Goal: Transaction & Acquisition: Purchase product/service

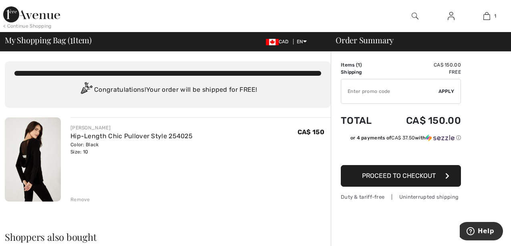
click at [46, 144] on img at bounding box center [33, 159] width 56 height 84
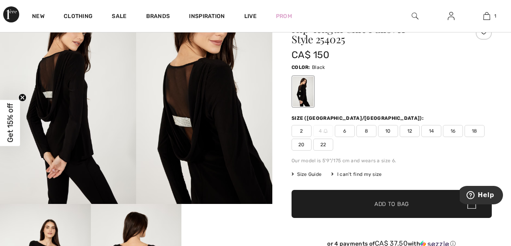
scroll to position [160, 0]
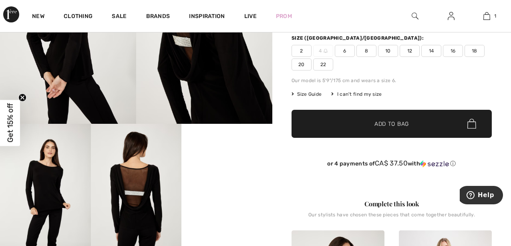
click at [138, 196] on img at bounding box center [136, 192] width 91 height 136
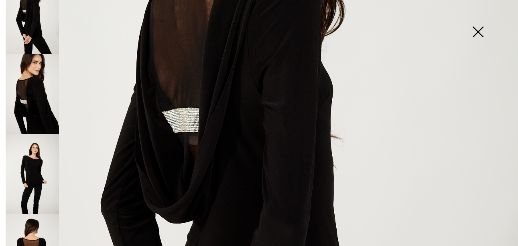
scroll to position [62, 0]
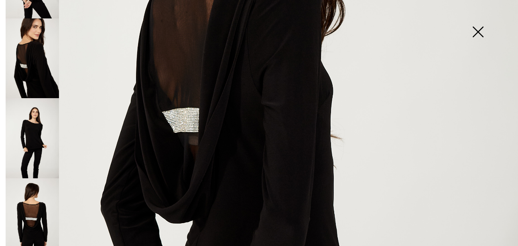
click at [42, 210] on img at bounding box center [32, 218] width 53 height 80
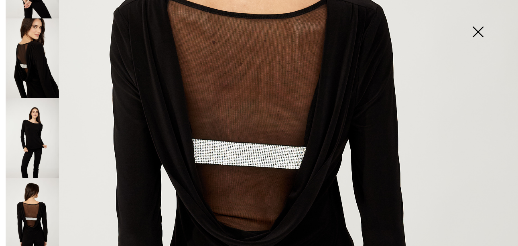
click at [283, 159] on img at bounding box center [259, 147] width 518 height 776
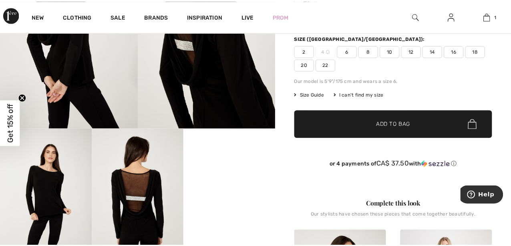
scroll to position [160, 0]
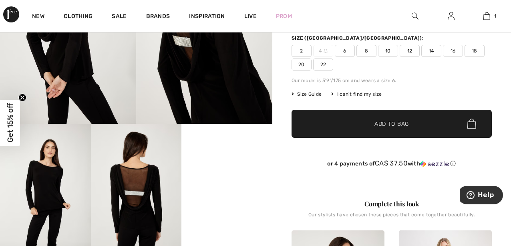
click at [133, 190] on img at bounding box center [136, 192] width 91 height 136
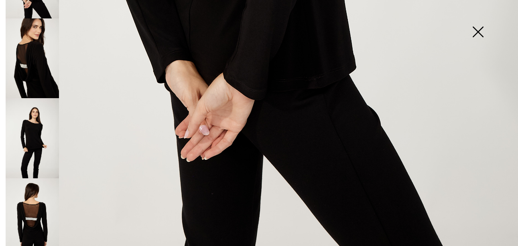
scroll to position [521, 0]
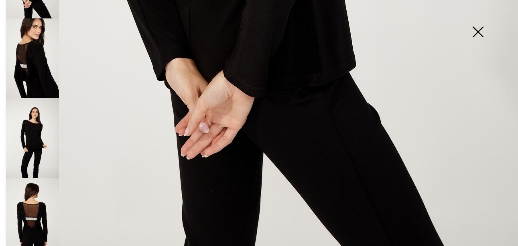
click at [475, 36] on img at bounding box center [477, 32] width 40 height 41
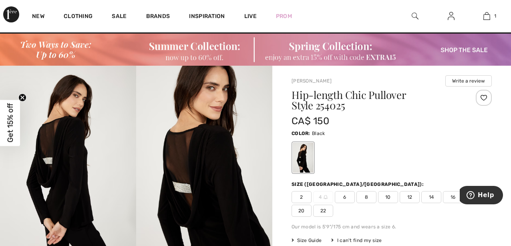
scroll to position [0, 0]
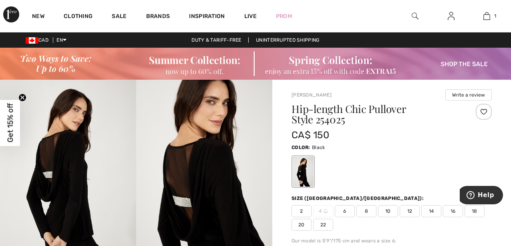
click at [340, 66] on img at bounding box center [255, 64] width 511 height 32
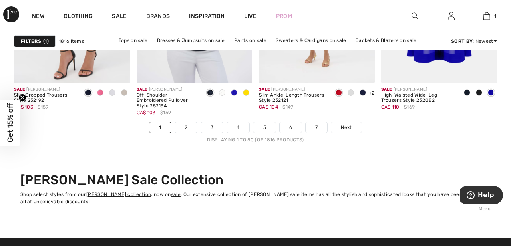
scroll to position [3367, 0]
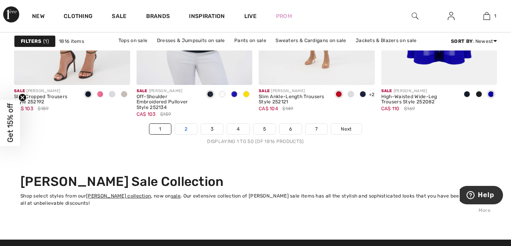
click at [186, 130] on link "2" at bounding box center [186, 129] width 22 height 10
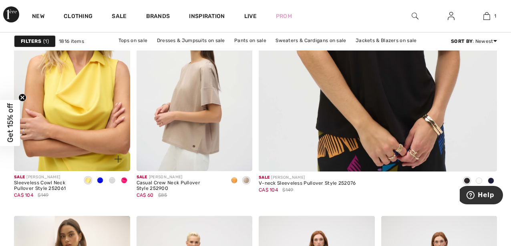
scroll to position [441, 0]
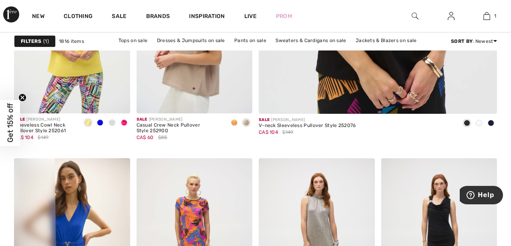
click at [21, 97] on circle "Close teaser" at bounding box center [23, 98] width 8 height 8
click at [112, 124] on span at bounding box center [112, 122] width 6 height 6
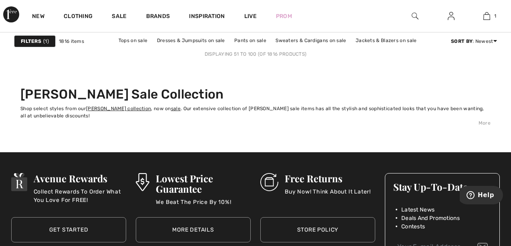
scroll to position [3367, 0]
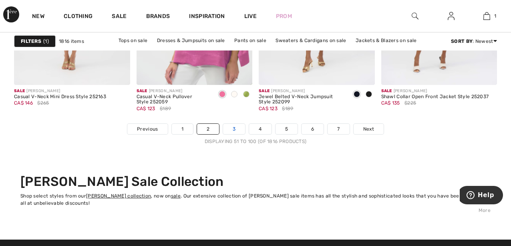
click at [237, 130] on link "3" at bounding box center [234, 129] width 22 height 10
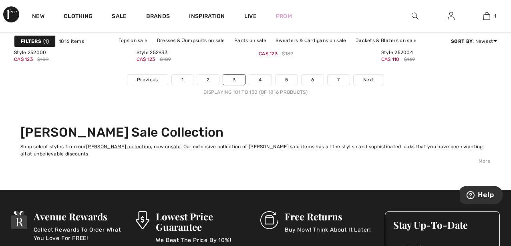
scroll to position [3367, 0]
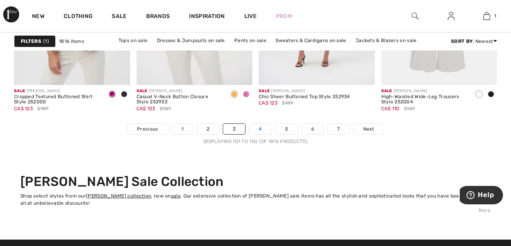
click at [262, 132] on link "4" at bounding box center [260, 129] width 22 height 10
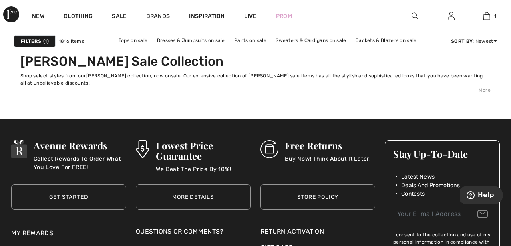
scroll to position [3407, 0]
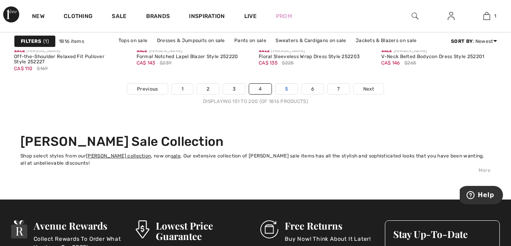
click at [292, 91] on link "5" at bounding box center [287, 89] width 22 height 10
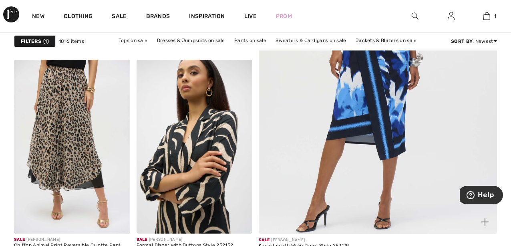
scroll to position [361, 0]
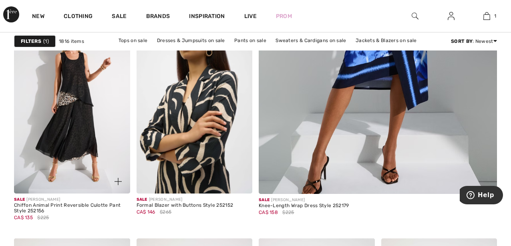
click at [86, 123] on img at bounding box center [72, 107] width 116 height 174
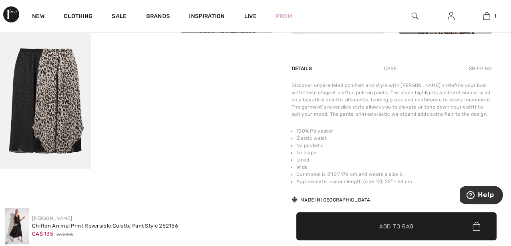
scroll to position [521, 0]
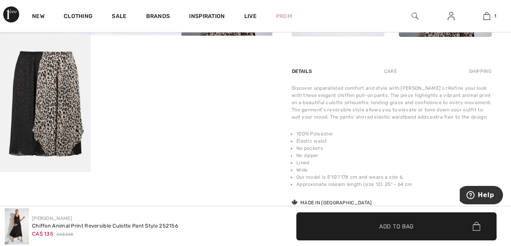
click at [72, 120] on img at bounding box center [45, 104] width 91 height 136
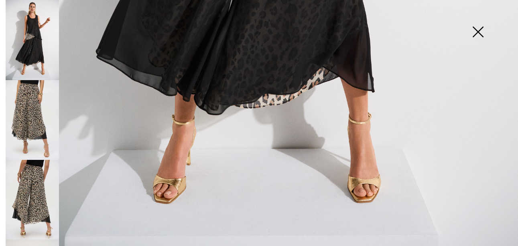
click at [477, 33] on img at bounding box center [477, 32] width 40 height 41
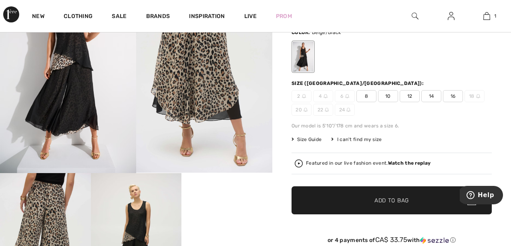
scroll to position [120, 0]
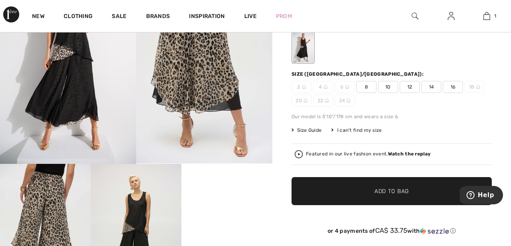
click at [317, 128] on span "Size Guide" at bounding box center [307, 130] width 30 height 7
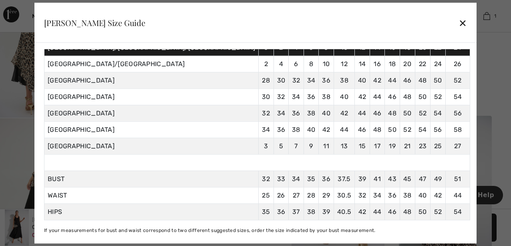
scroll to position [321, 0]
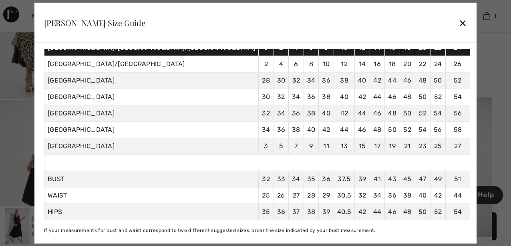
click at [459, 21] on div "✕" at bounding box center [463, 22] width 8 height 17
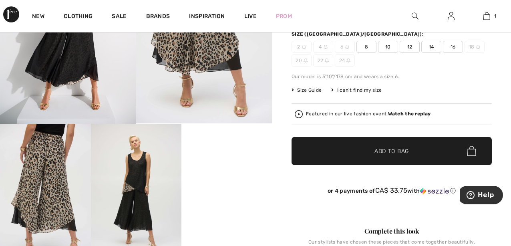
scroll to position [120, 0]
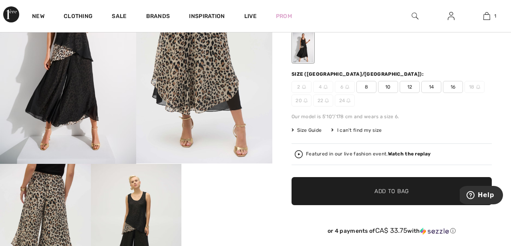
click at [391, 85] on span "10" at bounding box center [388, 87] width 20 height 12
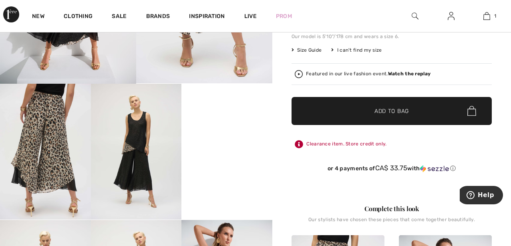
scroll to position [160, 0]
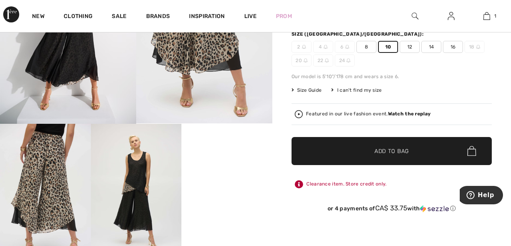
click at [362, 152] on span "✔ Added to Bag" at bounding box center [380, 151] width 49 height 8
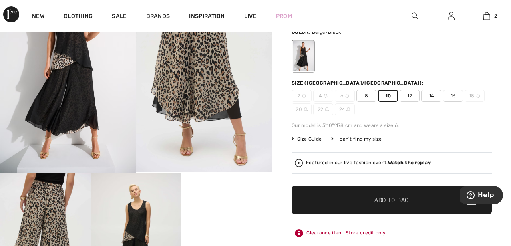
scroll to position [80, 0]
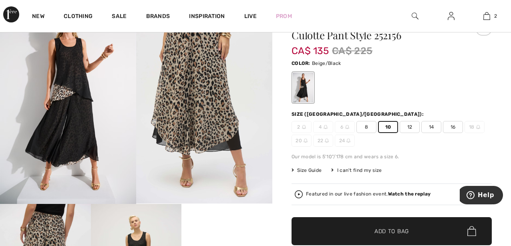
click at [360, 171] on div "I can't find my size" at bounding box center [357, 170] width 51 height 7
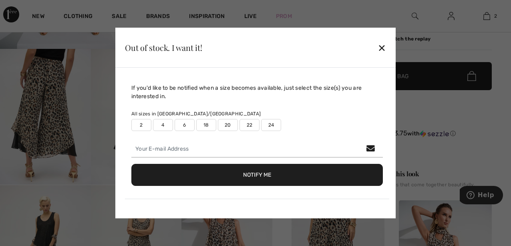
scroll to position [241, 0]
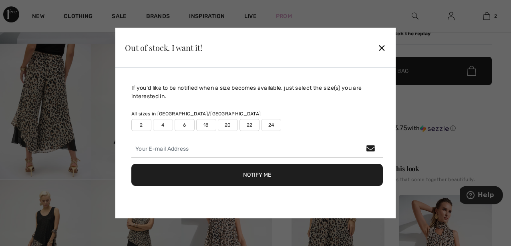
click at [384, 48] on div "✕" at bounding box center [382, 47] width 8 height 17
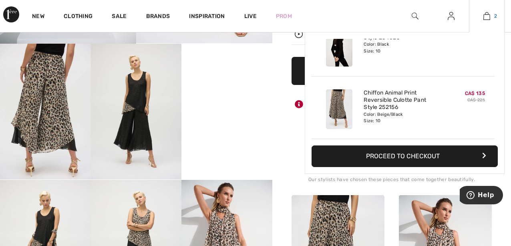
click at [491, 17] on link "2" at bounding box center [487, 16] width 35 height 10
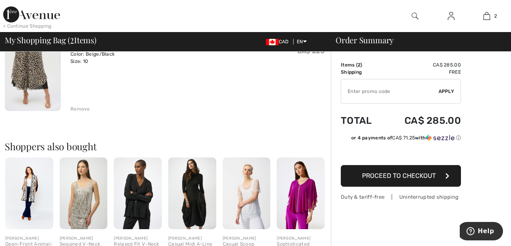
scroll to position [80, 0]
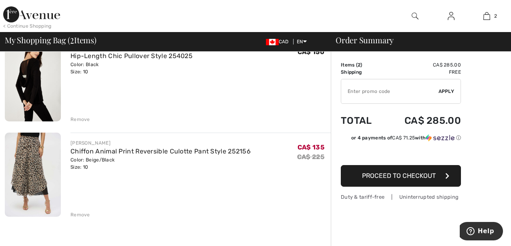
click at [392, 180] on button "Proceed to Checkout" at bounding box center [401, 176] width 120 height 22
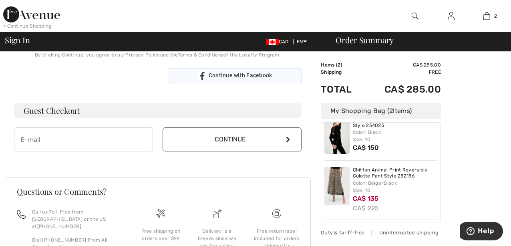
scroll to position [241, 0]
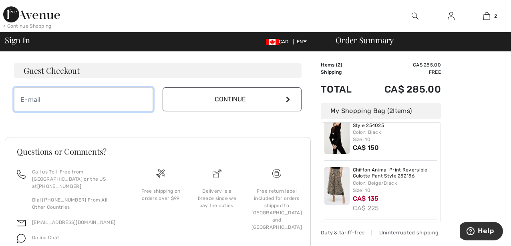
click at [129, 104] on input "email" at bounding box center [83, 99] width 139 height 24
type input "[EMAIL_ADDRESS][DOMAIN_NAME]"
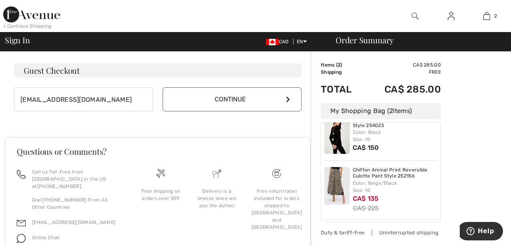
click at [222, 107] on button "Continue" at bounding box center [232, 99] width 139 height 24
